Goal: Task Accomplishment & Management: Use online tool/utility

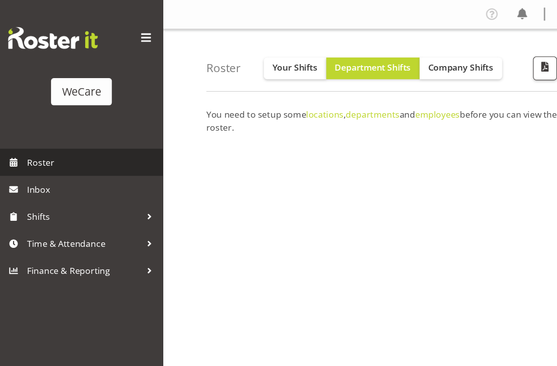
click at [41, 150] on span "Roster" at bounding box center [85, 149] width 120 height 15
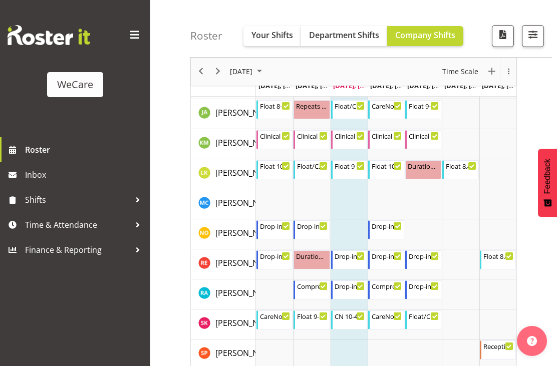
scroll to position [629, 0]
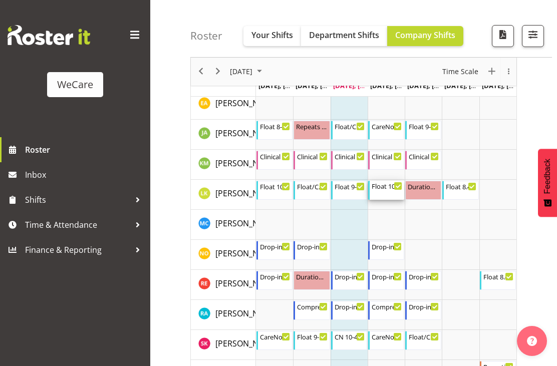
click at [388, 188] on div "Float 10-6" at bounding box center [386, 186] width 31 height 10
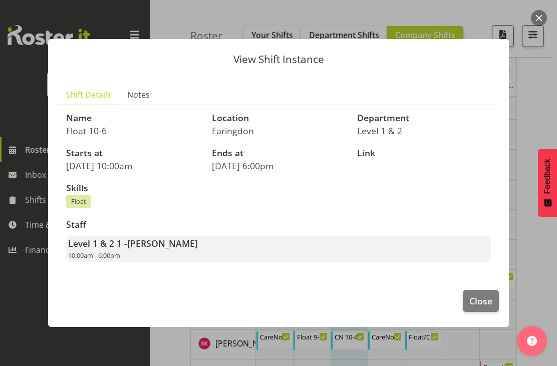
click at [359, 365] on div at bounding box center [278, 183] width 557 height 366
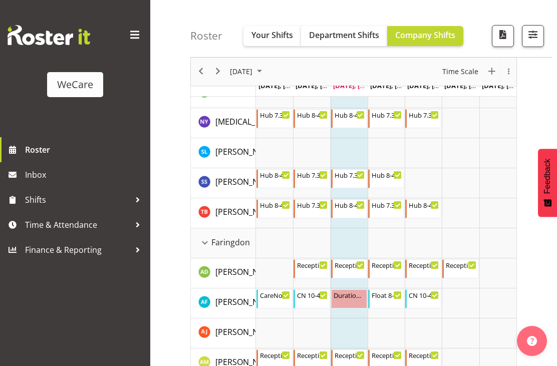
scroll to position [0, 0]
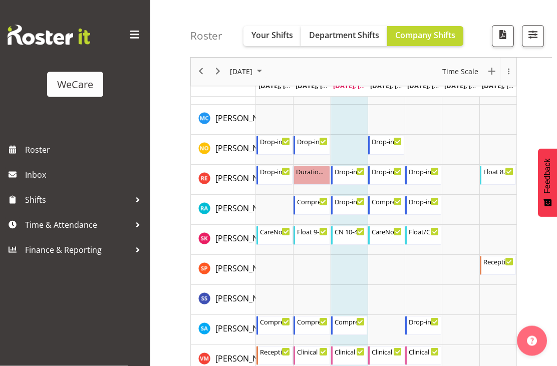
scroll to position [734, 0]
click at [348, 232] on div "CN 10-4/Float" at bounding box center [349, 231] width 31 height 10
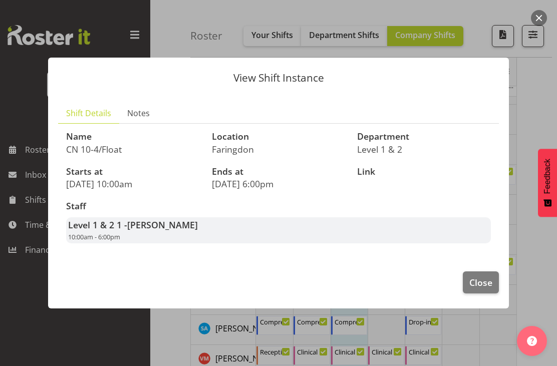
click at [91, 333] on div "View Shift Instance Shift Details Notes Name CN 10-4/Float Location Faringdon D…" at bounding box center [278, 183] width 481 height 301
click at [481, 289] on span "Close" at bounding box center [480, 282] width 23 height 13
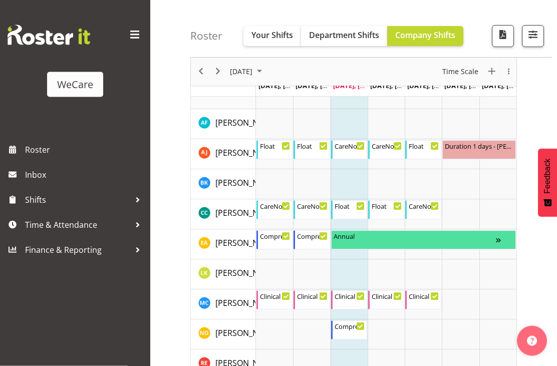
scroll to position [1780, 0]
click at [253, 73] on span "September 2025" at bounding box center [241, 72] width 25 height 13
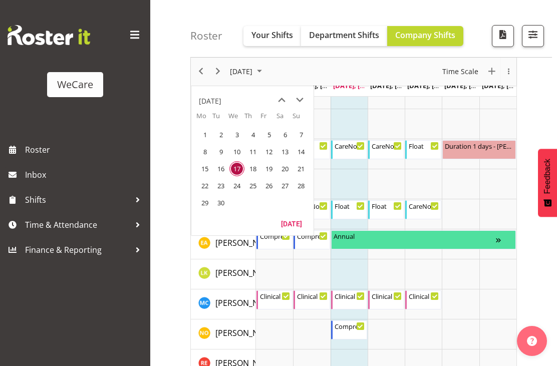
click at [244, 188] on span "24" at bounding box center [236, 185] width 15 height 15
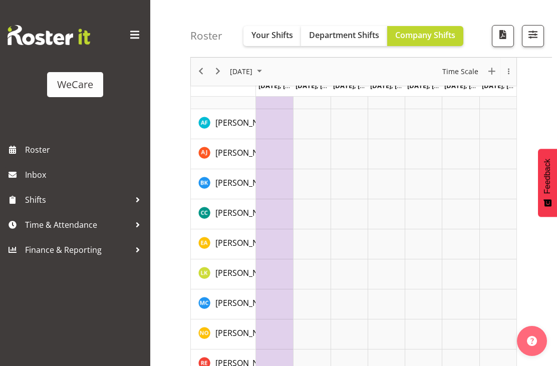
scroll to position [95, 0]
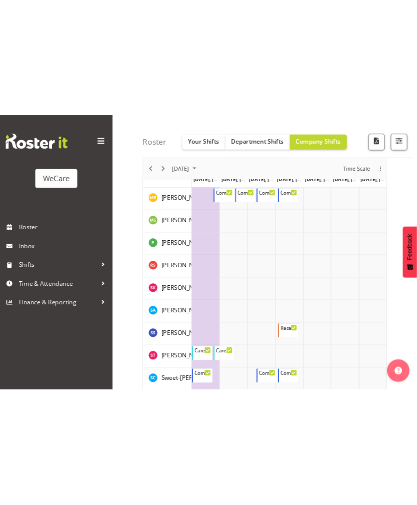
scroll to position [1478, 0]
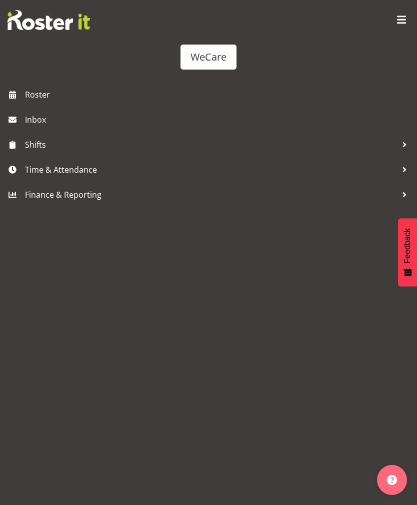
click at [150, 256] on div "WeCare Roster Inbox Shifts Time & Attendance Finance & Reporting" at bounding box center [208, 252] width 417 height 505
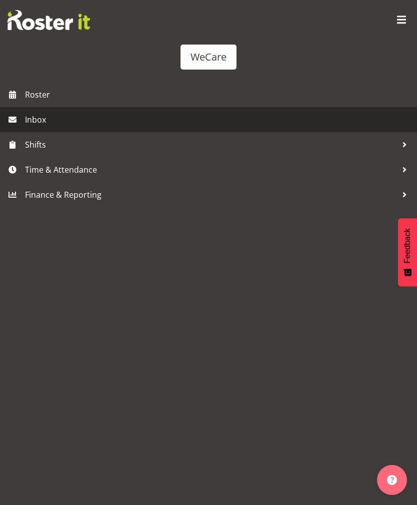
click at [36, 124] on span "Inbox" at bounding box center [218, 119] width 387 height 15
